Goal: Transaction & Acquisition: Subscribe to service/newsletter

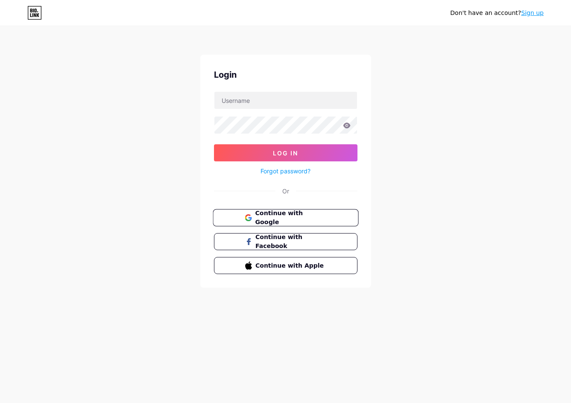
click at [307, 218] on span "Continue with Google" at bounding box center [290, 218] width 71 height 18
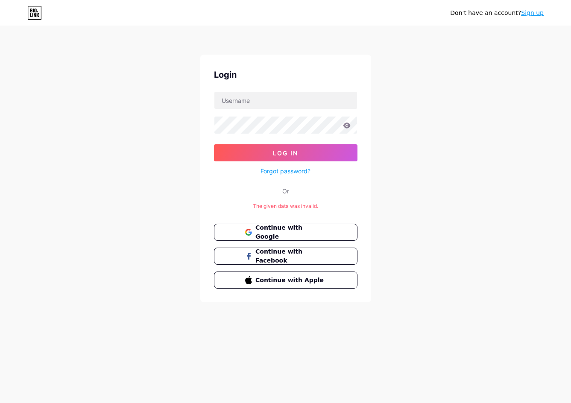
drag, startPoint x: 513, startPoint y: 137, endPoint x: 503, endPoint y: 98, distance: 40.6
click at [515, 134] on div "Don't have an account? Sign up Login Log In Forgot password? Or The given data …" at bounding box center [285, 165] width 571 height 330
